Goal: Navigation & Orientation: Go to known website

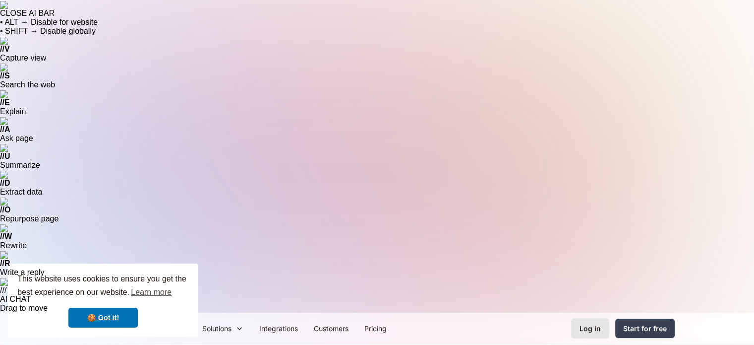
click at [603, 318] on link "Log in" at bounding box center [590, 328] width 38 height 20
